Goal: Task Accomplishment & Management: Manage account settings

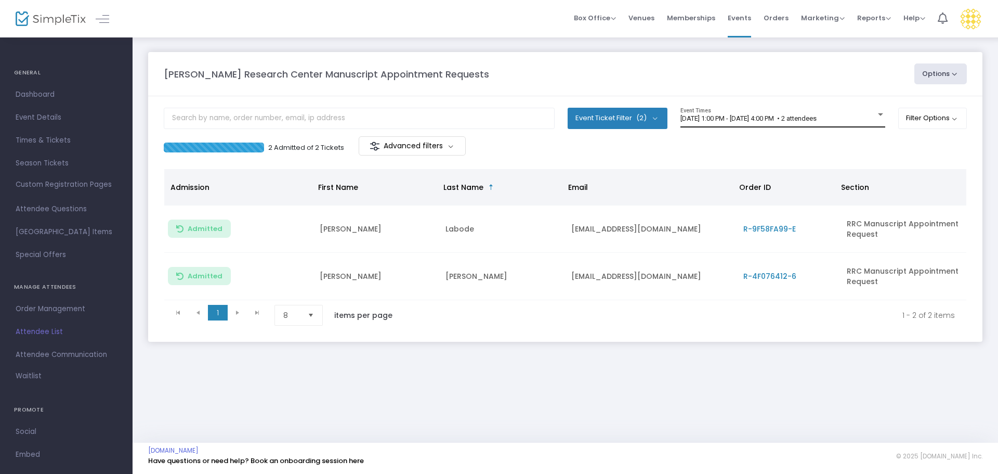
click at [796, 126] on div "[DATE] 1:00 PM - [DATE] 4:00 PM • 2 attendees Event Times" at bounding box center [783, 118] width 205 height 20
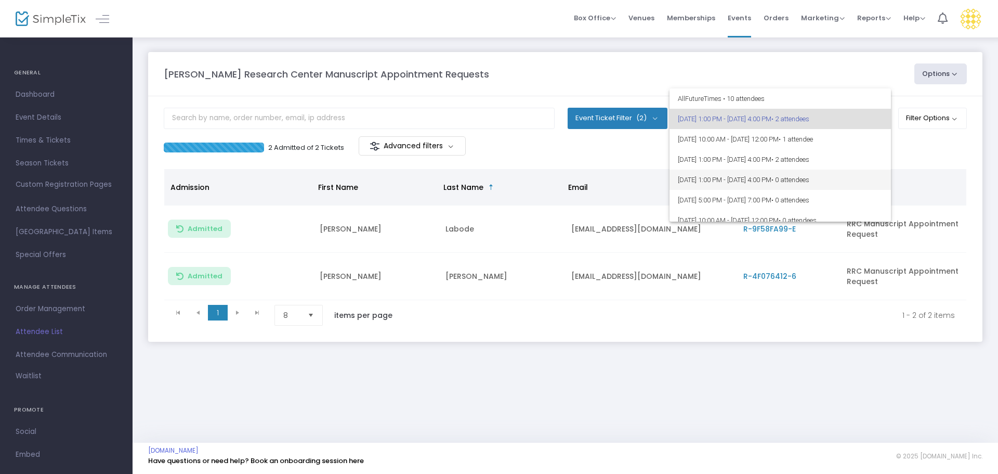
click at [781, 181] on span "[DATE] 1:00 PM - [DATE] 4:00 PM • 0 attendees" at bounding box center [780, 180] width 205 height 20
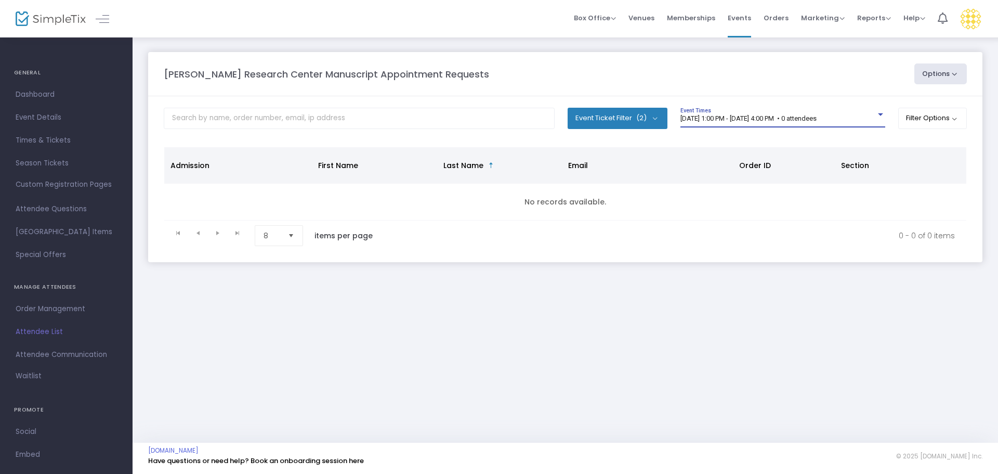
click at [762, 121] on span "[DATE] 1:00 PM - [DATE] 4:00 PM • 0 attendees" at bounding box center [749, 118] width 136 height 8
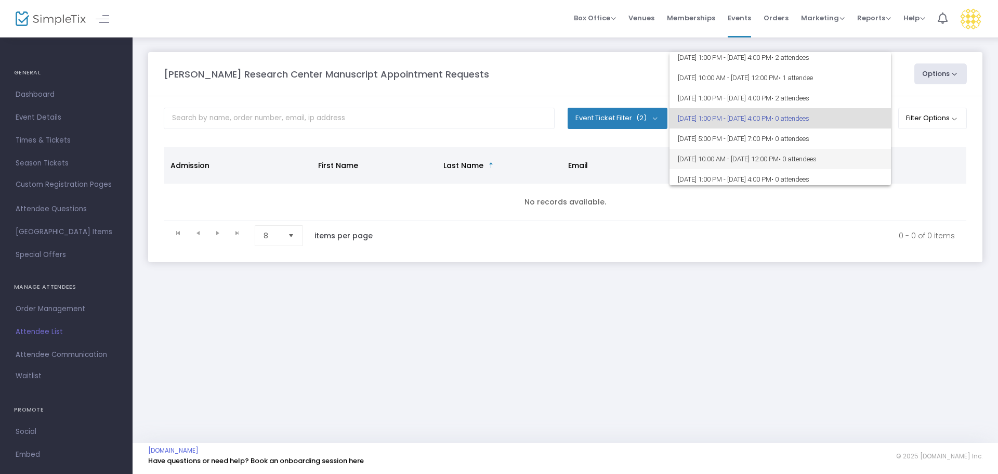
scroll to position [77, 0]
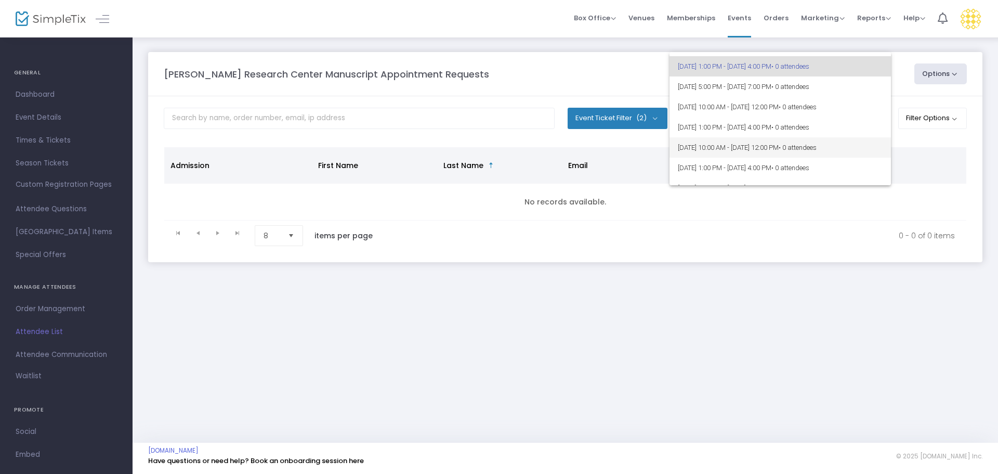
click at [774, 148] on span "[DATE] 10:00 AM - [DATE] 12:00 PM • 0 attendees" at bounding box center [780, 147] width 205 height 20
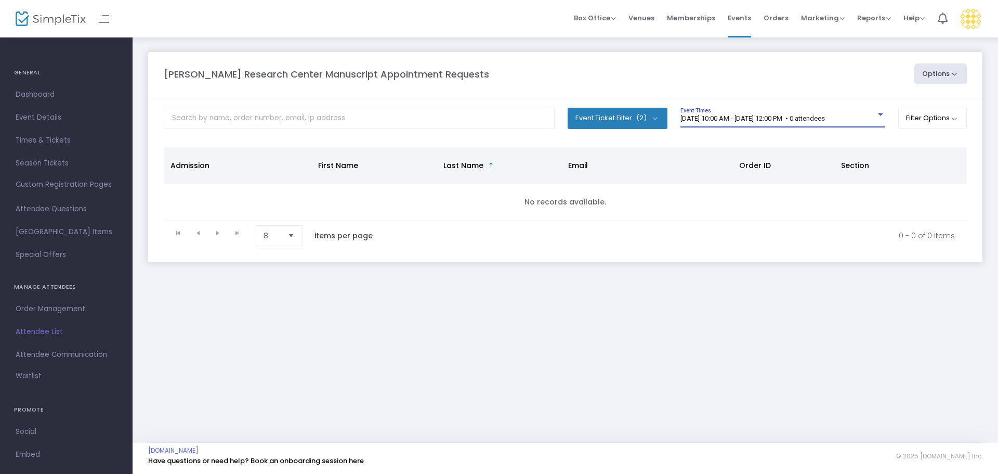
click at [759, 123] on div "[DATE] 10:00 AM - [DATE] 12:00 PM • 0 attendees Event Times" at bounding box center [783, 118] width 205 height 20
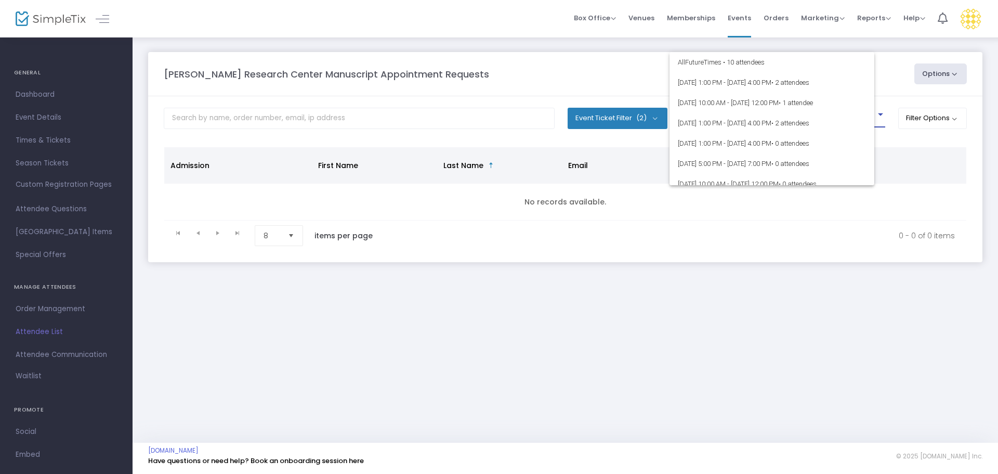
scroll to position [106, 0]
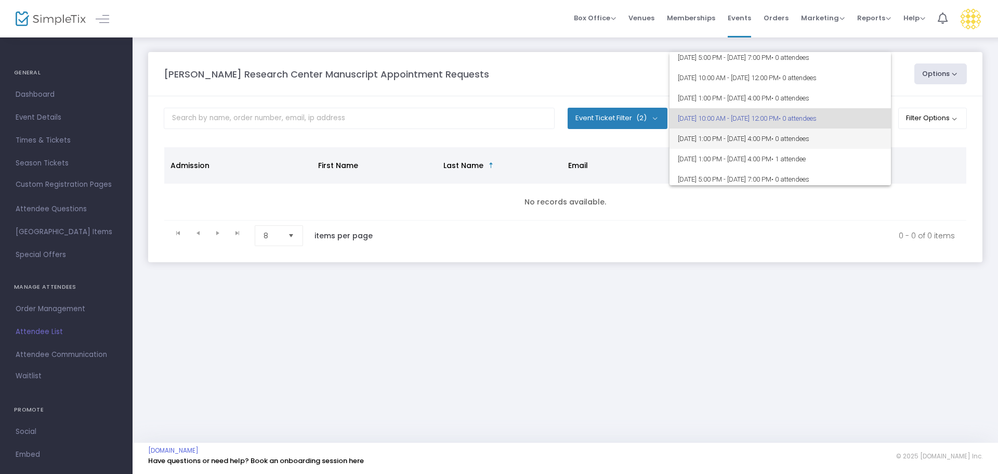
click at [773, 141] on span "[DATE] 1:00 PM - [DATE] 4:00 PM • 0 attendees" at bounding box center [780, 138] width 205 height 20
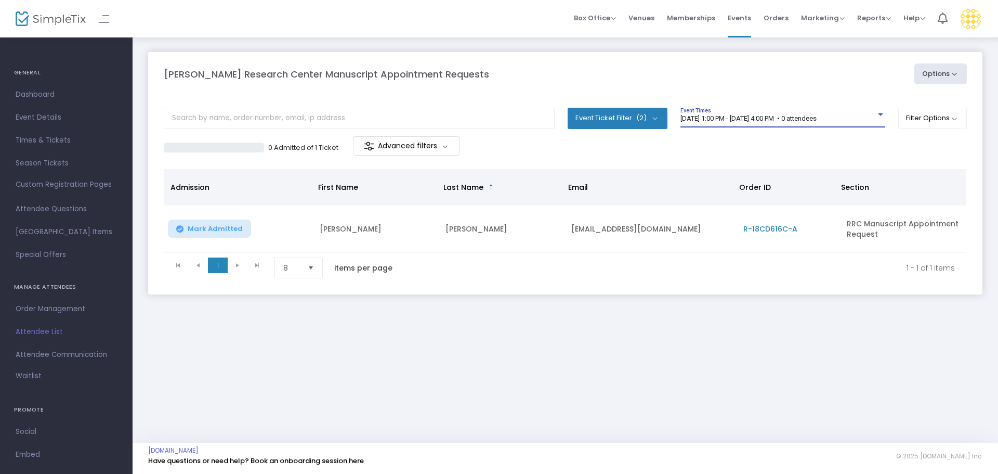
click at [709, 118] on span "[DATE] 1:00 PM - [DATE] 4:00 PM • 0 attendees" at bounding box center [749, 118] width 136 height 8
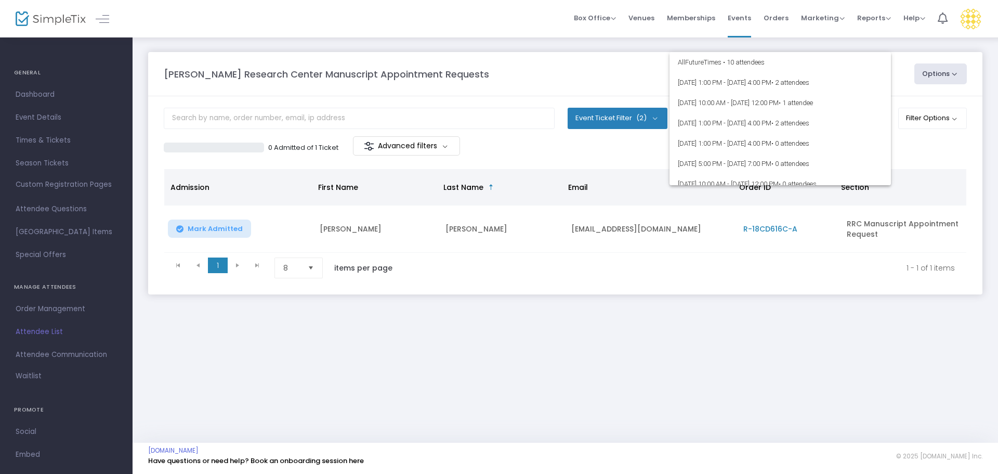
scroll to position [126, 0]
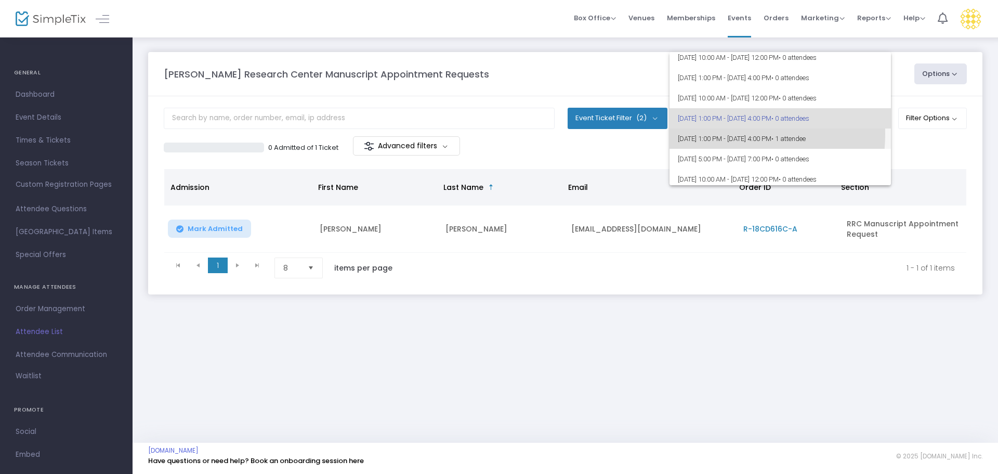
click at [716, 134] on span "[DATE] 1:00 PM - [DATE] 4:00 PM • 1 attendee" at bounding box center [780, 138] width 205 height 20
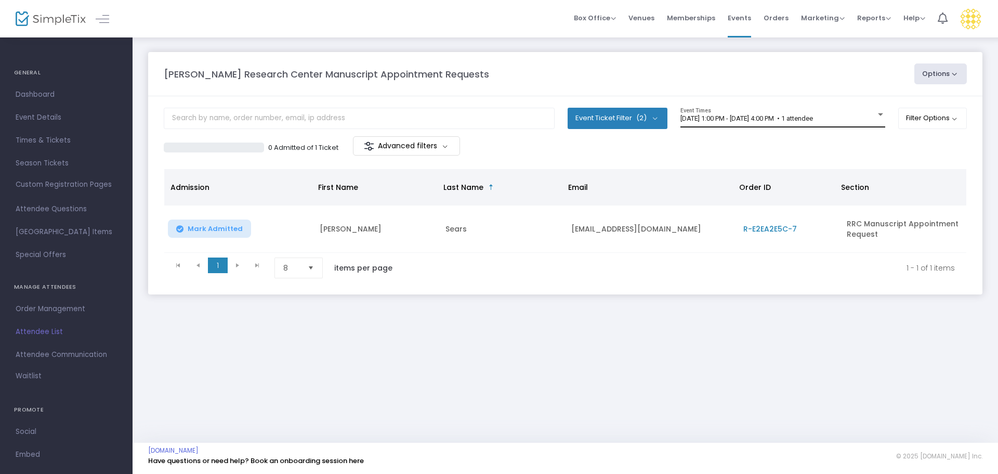
click at [754, 123] on div "[DATE] 1:00 PM - [DATE] 4:00 PM • 1 attendee Event Times" at bounding box center [783, 118] width 205 height 20
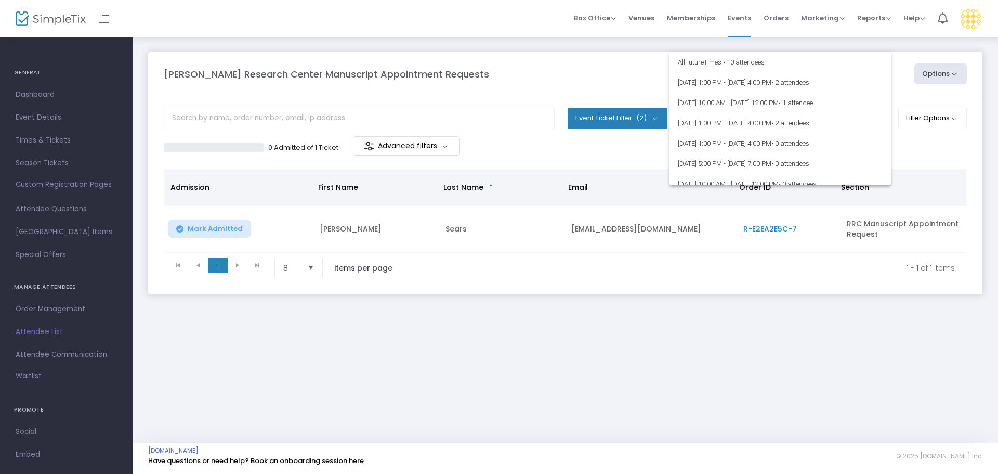
scroll to position [147, 0]
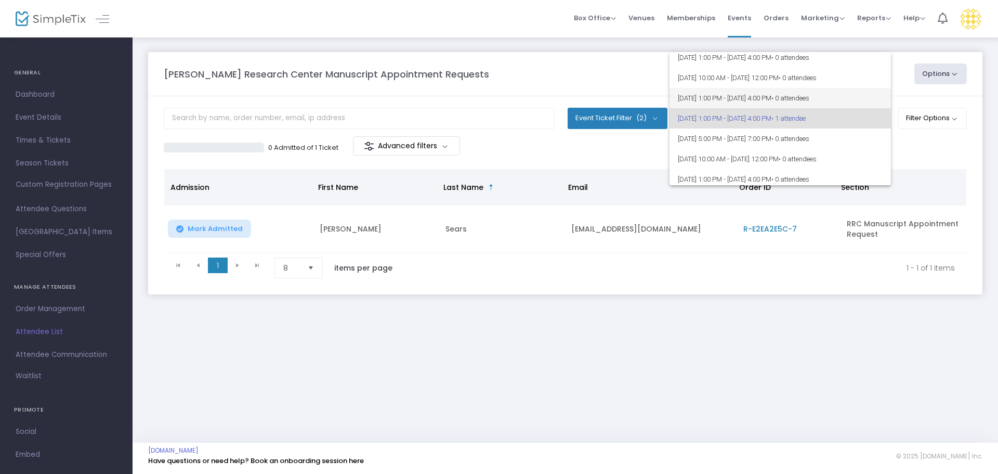
click at [764, 102] on span "[DATE] 1:00 PM - [DATE] 4:00 PM • 0 attendees" at bounding box center [780, 98] width 205 height 20
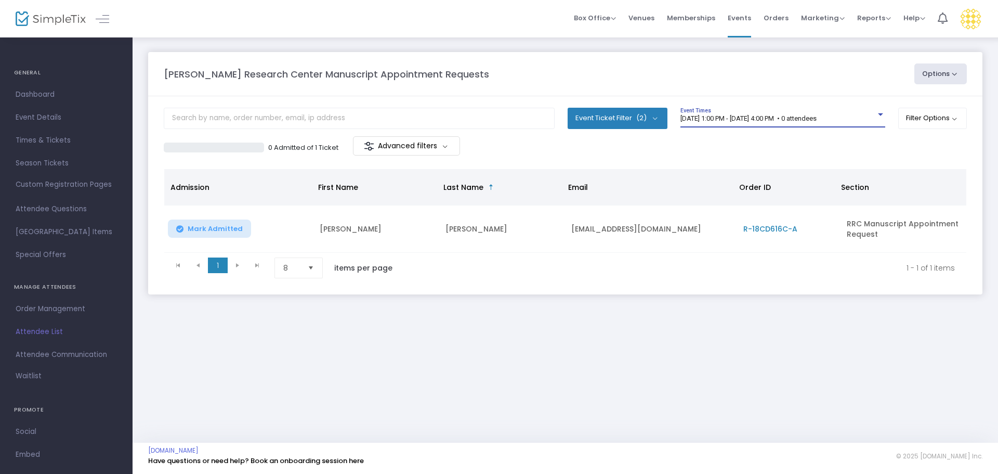
click at [748, 121] on span "[DATE] 1:00 PM - [DATE] 4:00 PM • 0 attendees" at bounding box center [749, 118] width 136 height 8
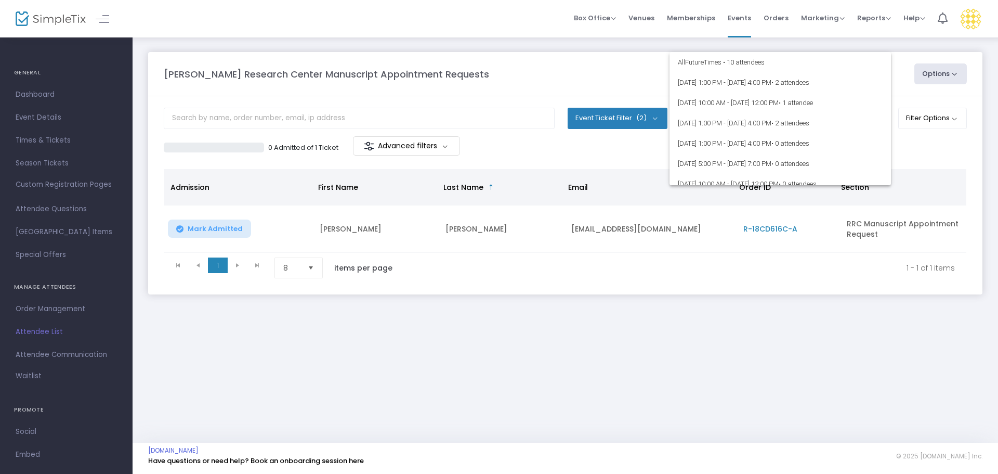
scroll to position [126, 0]
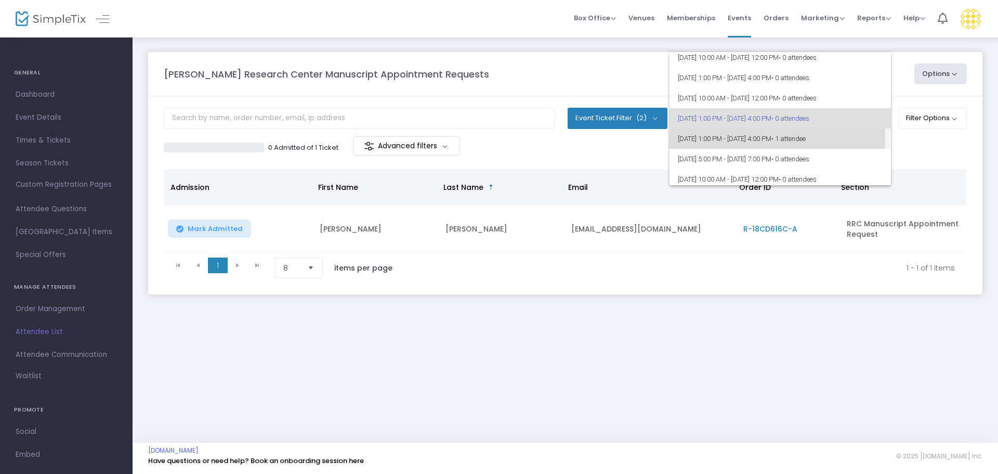
click at [766, 137] on span "[DATE] 1:00 PM - [DATE] 4:00 PM • 1 attendee" at bounding box center [780, 138] width 205 height 20
